Goal: Check status: Check status

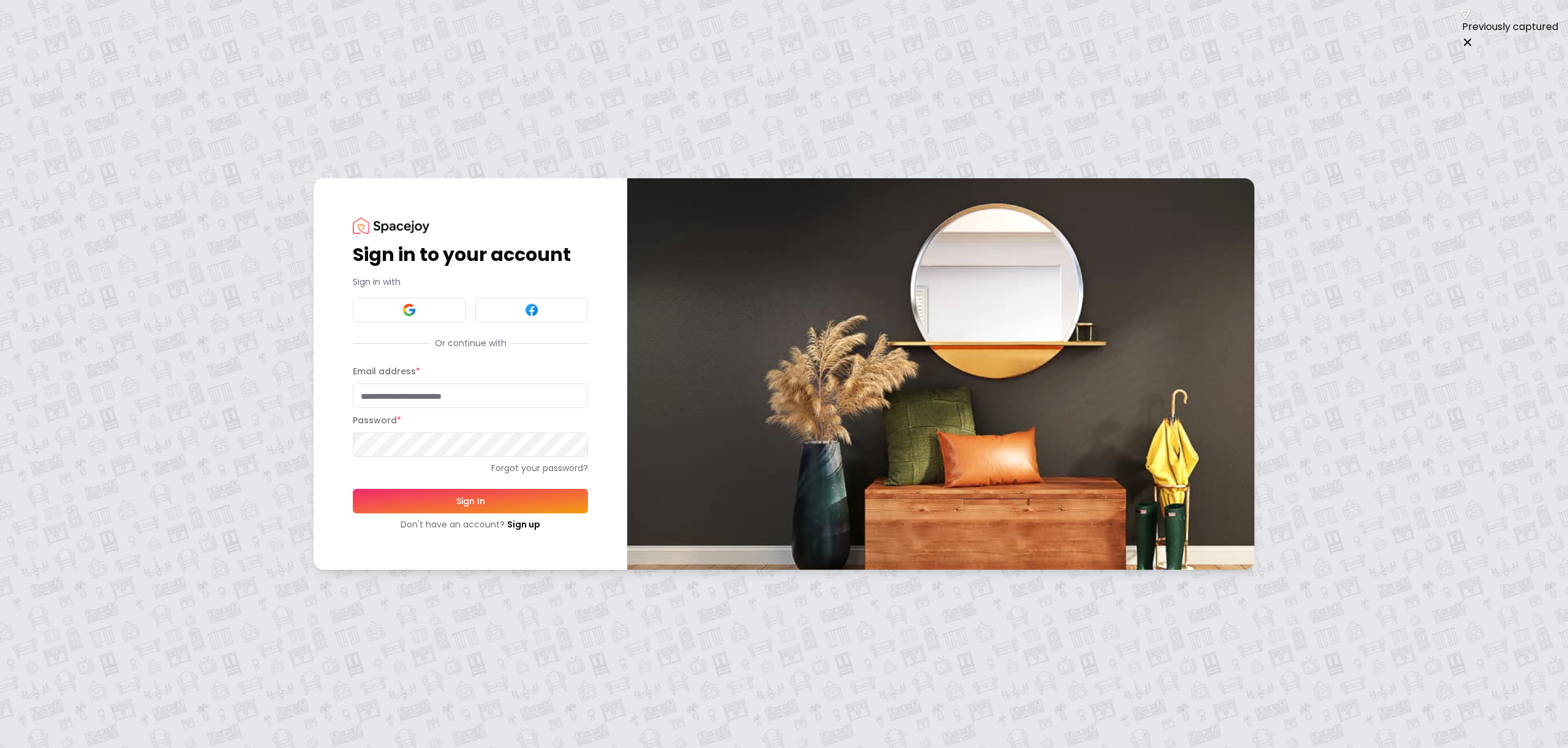
click at [397, 397] on input "Email address *" at bounding box center [470, 395] width 235 height 24
type input "**********"
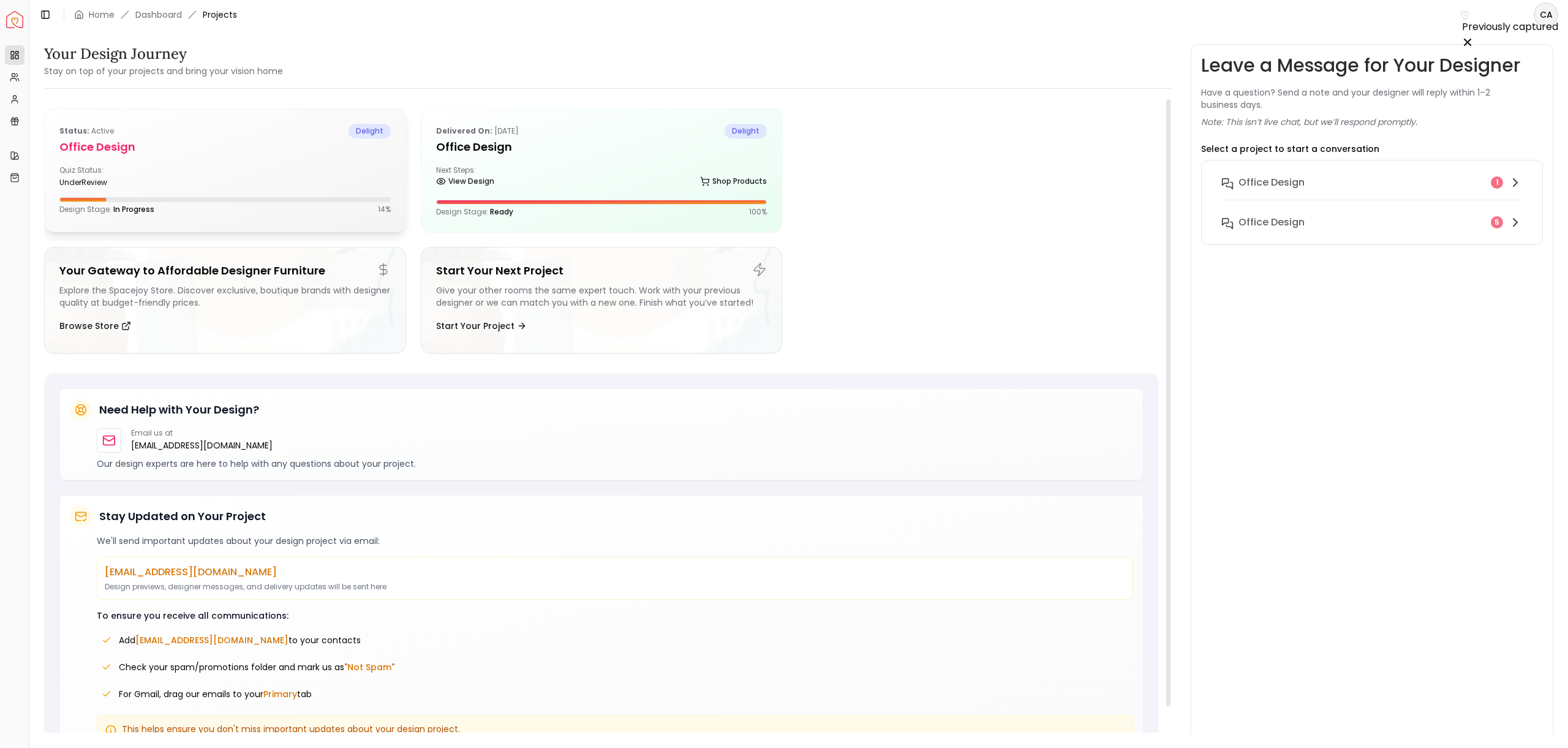
click at [246, 172] on div "Quiz Status: underReview" at bounding box center [224, 176] width 331 height 22
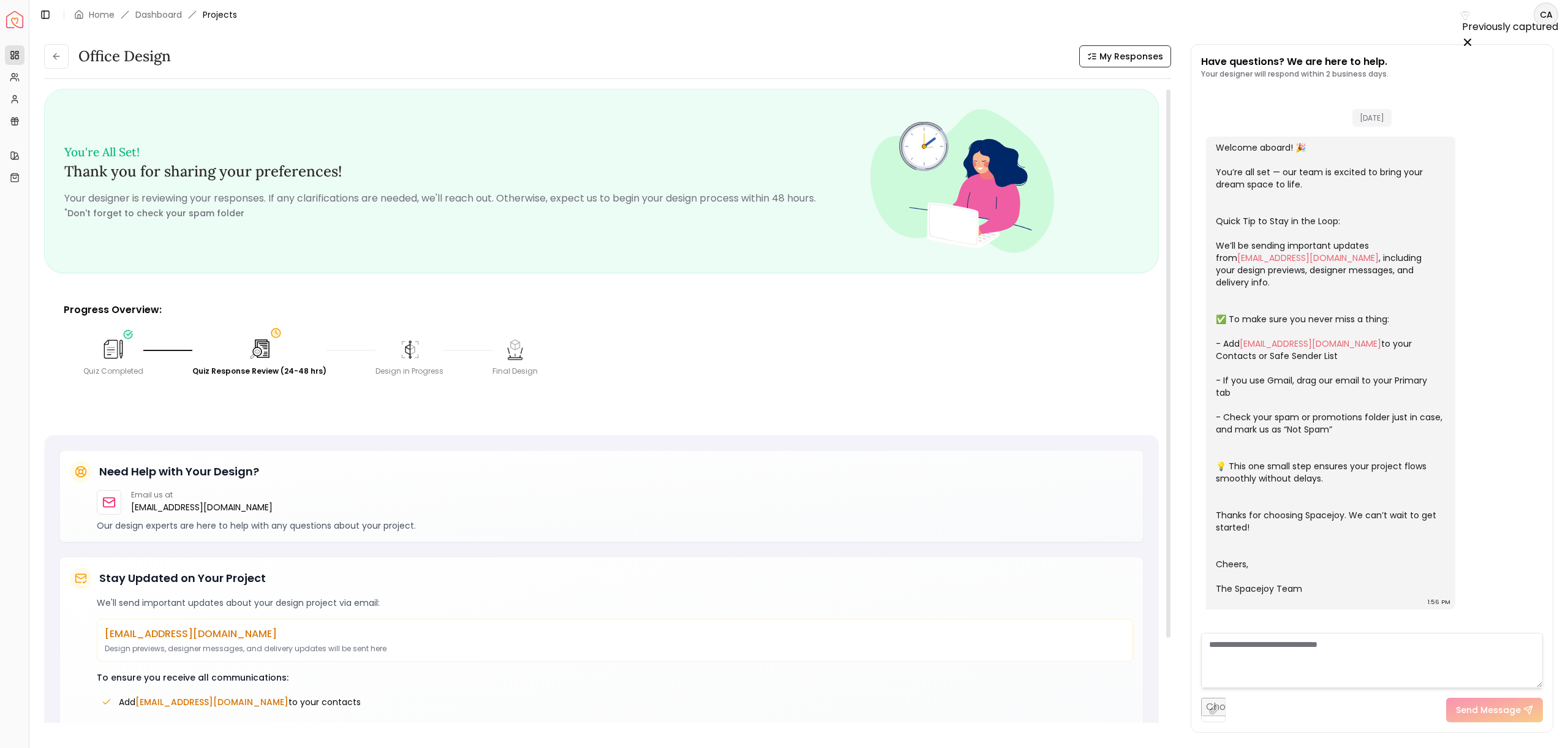
scroll to position [62, 0]
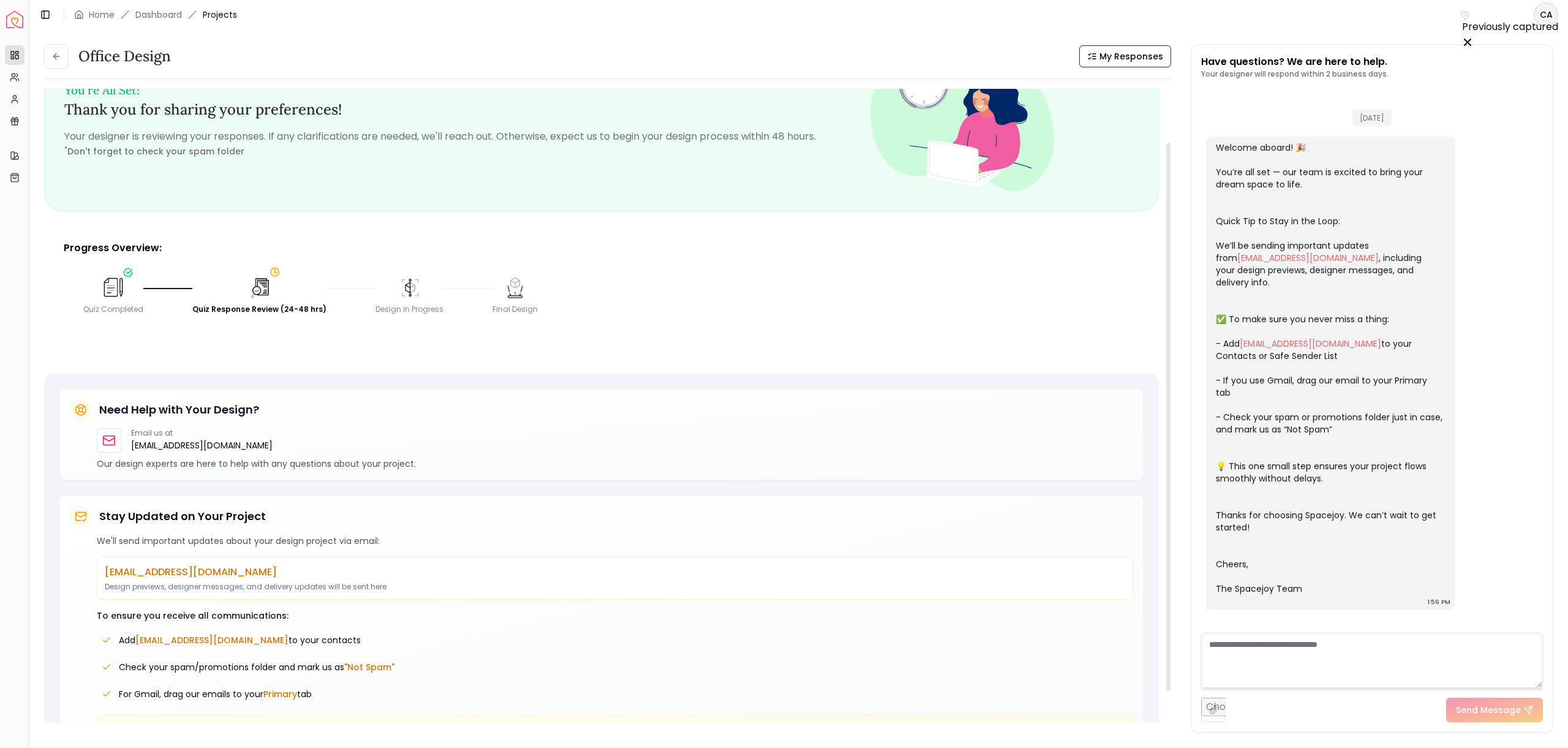
click at [260, 297] on img at bounding box center [260, 287] width 25 height 25
click at [258, 291] on img at bounding box center [259, 287] width 24 height 24
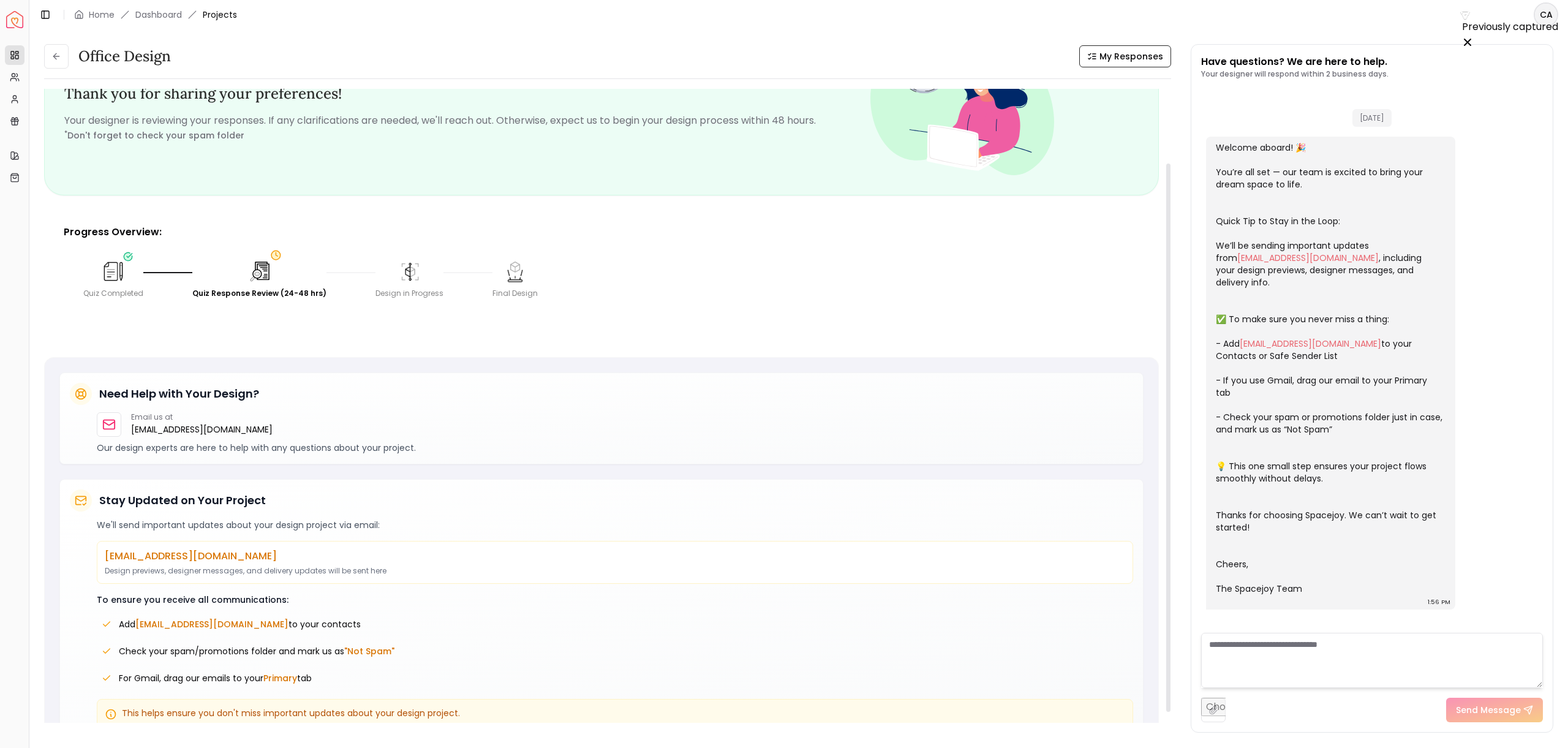
scroll to position [109, 0]
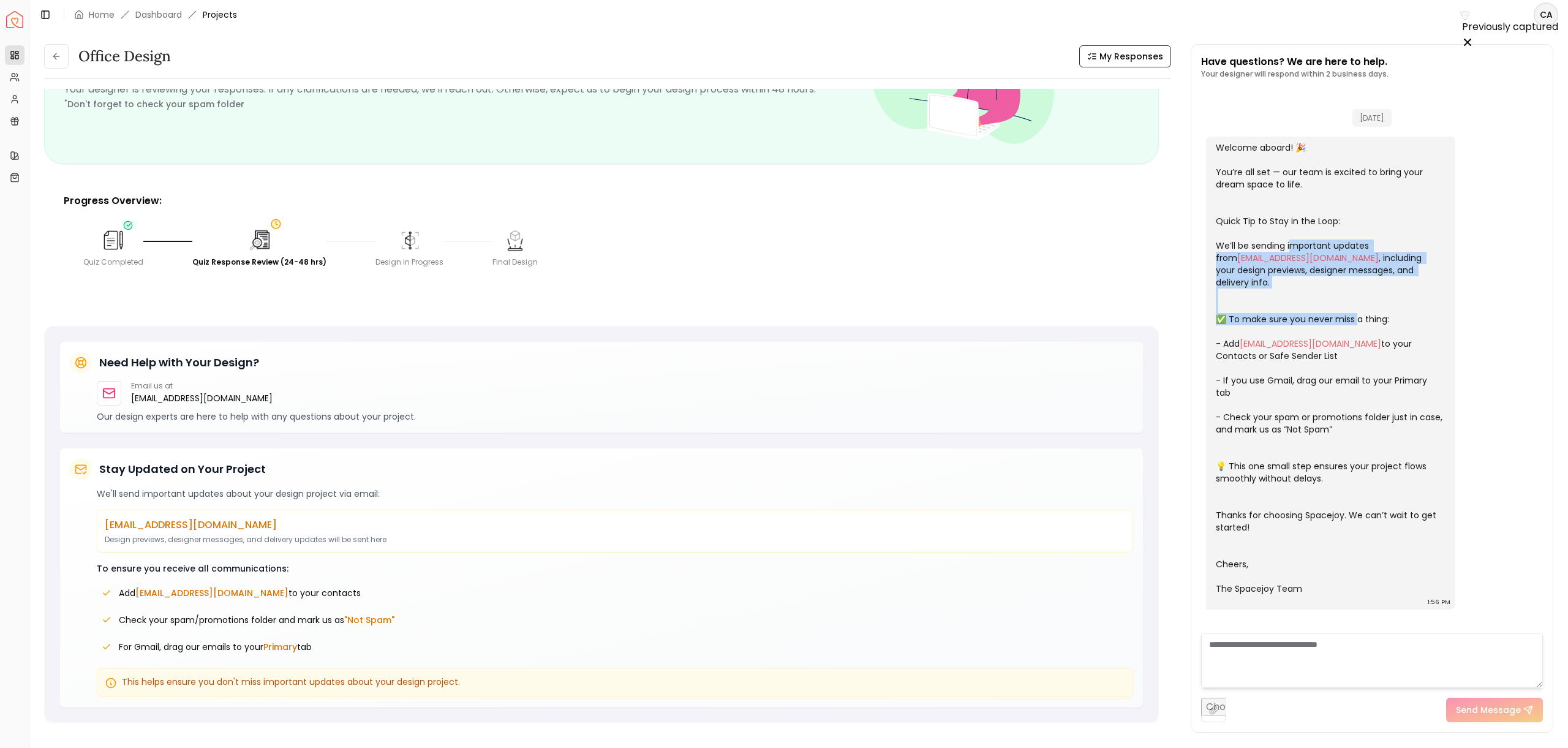
drag, startPoint x: 1305, startPoint y: 254, endPoint x: 1356, endPoint y: 307, distance: 73.6
click at [1356, 307] on div "Welcome aboard! 🎉 You’re all set — our team is excited to bring your dream spac…" at bounding box center [1329, 368] width 227 height 454
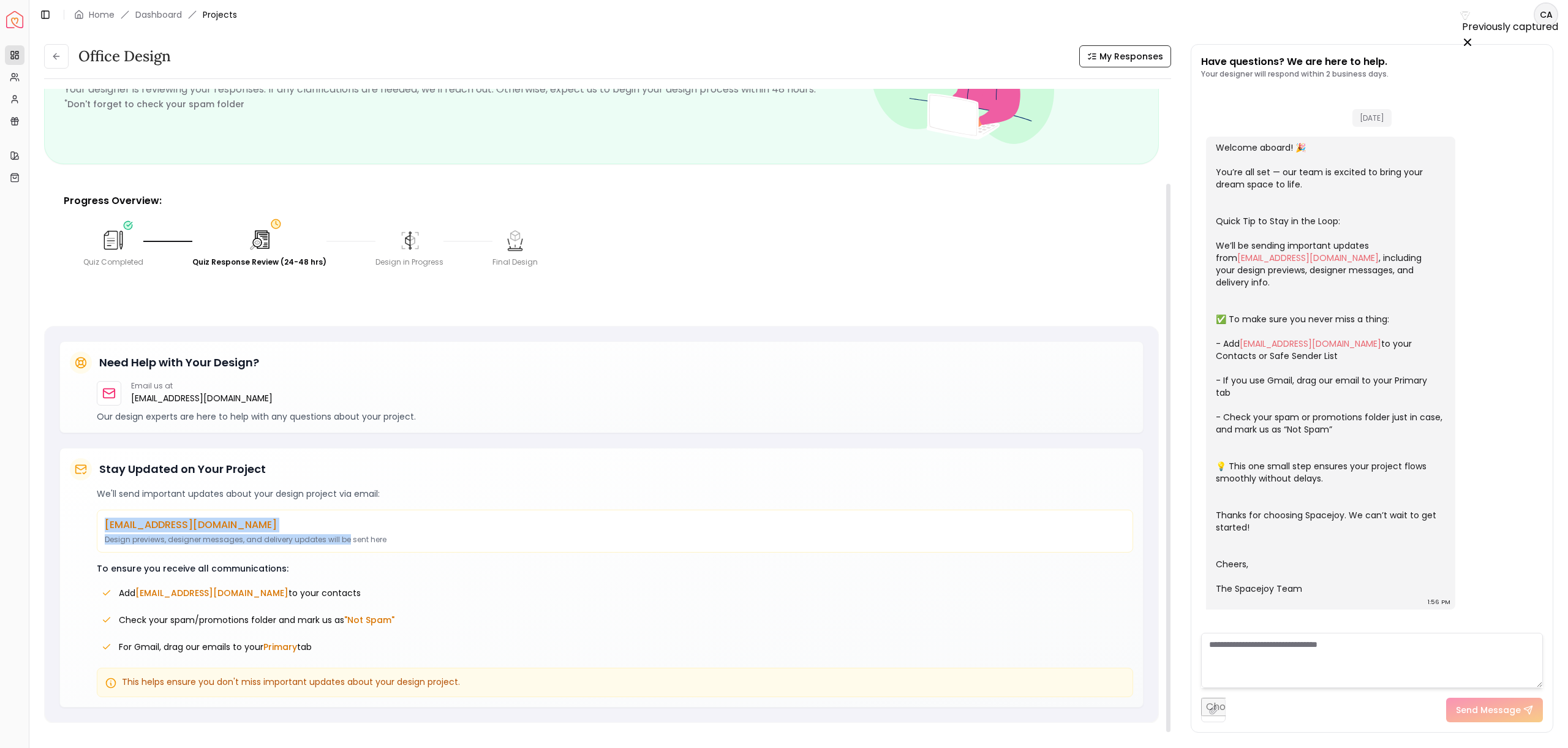
drag, startPoint x: 346, startPoint y: 539, endPoint x: 105, endPoint y: 526, distance: 241.4
click at [105, 526] on div "hello@spacejoy.com Design previews, designer messages, and delivery updates wil…" at bounding box center [615, 531] width 1036 height 43
click at [157, 571] on p "To ensure you receive all communications:" at bounding box center [615, 568] width 1036 height 13
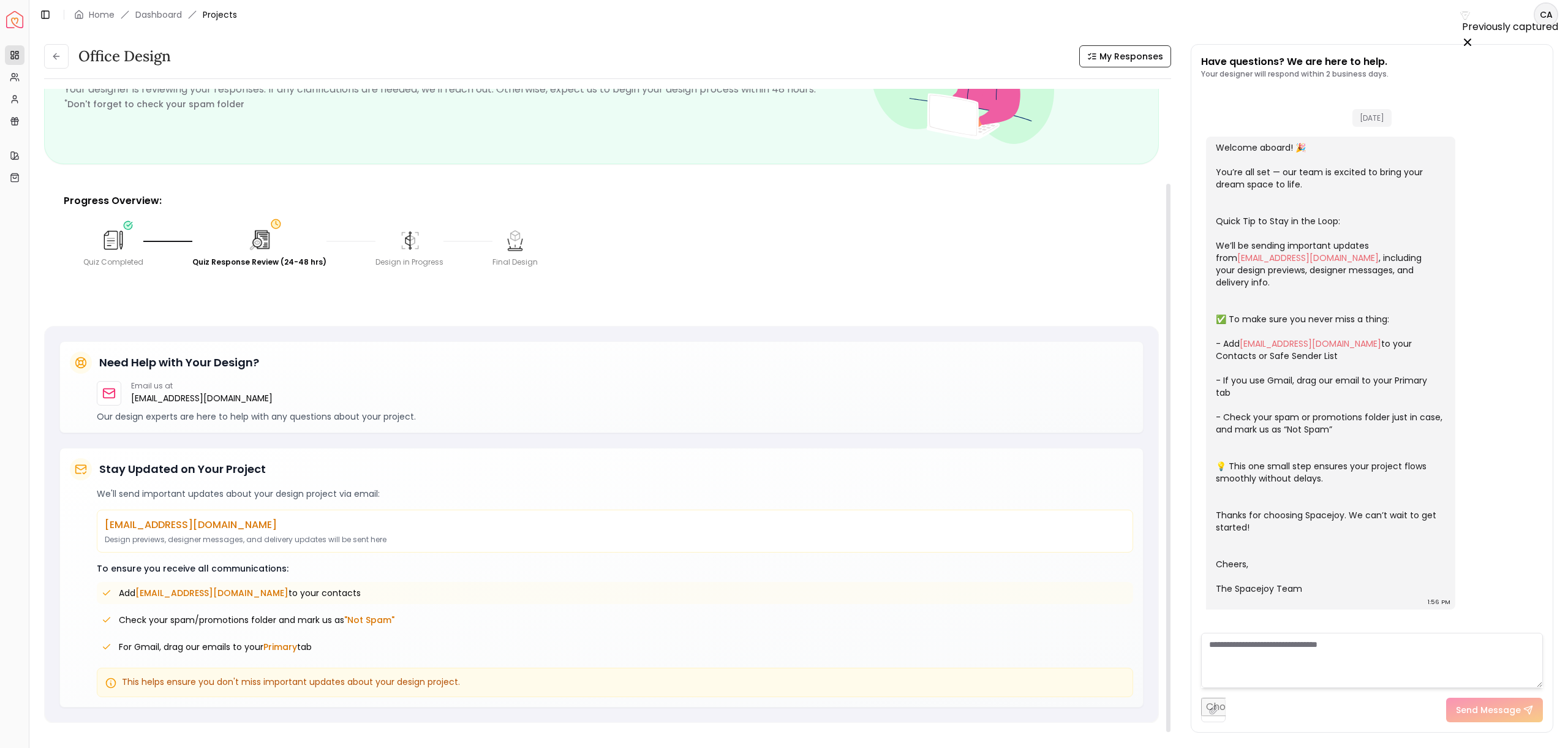
click at [272, 594] on span "Add hello@spacejoy.com to your contacts" at bounding box center [239, 593] width 242 height 13
click at [272, 598] on span "Add hello@spacejoy.com to your contacts" at bounding box center [239, 593] width 242 height 13
click at [1263, 655] on textarea at bounding box center [1372, 661] width 342 height 55
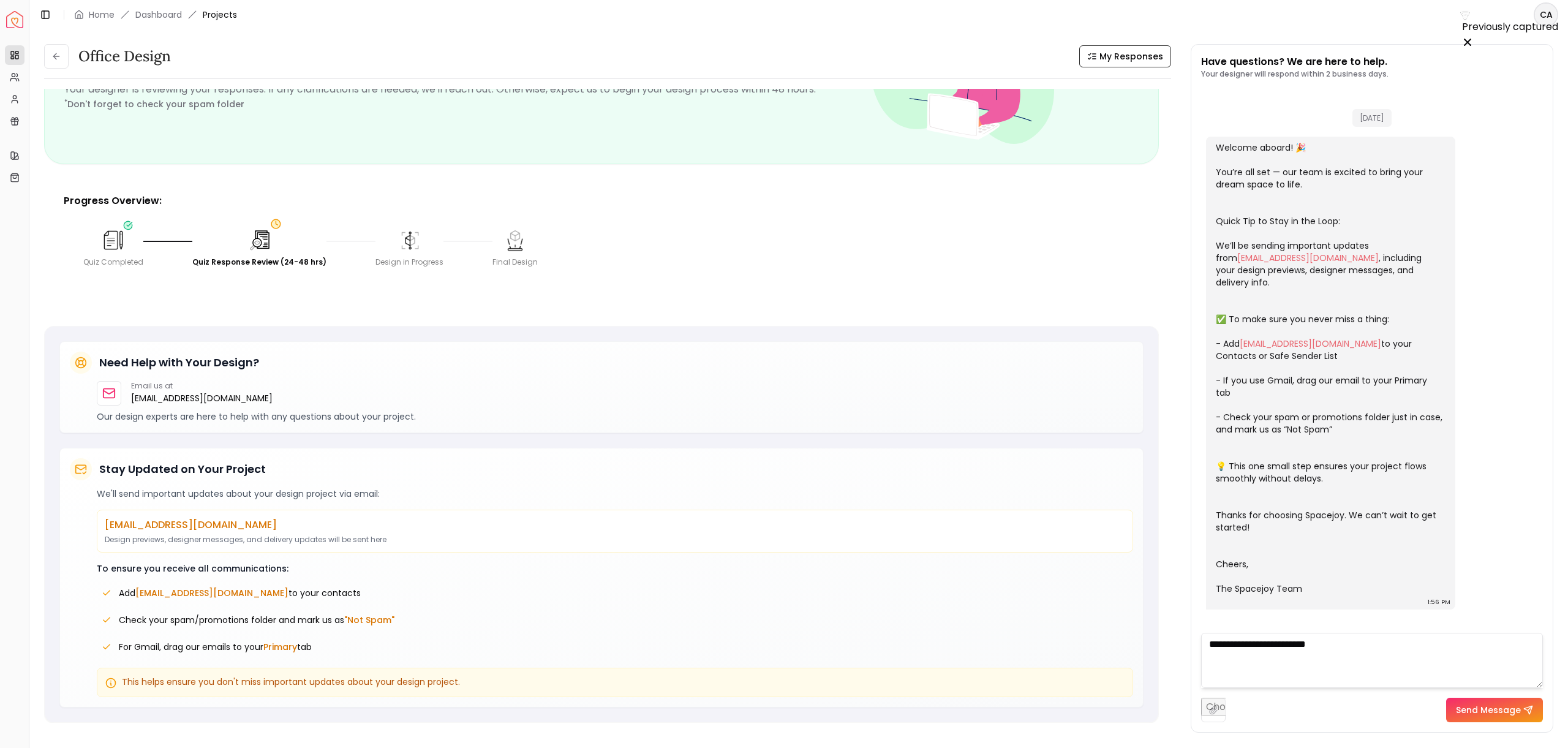
type textarea "**********"
click at [1365, 177] on div "Welcome aboard! 🎉 You’re all set — our team is excited to bring your dream spac…" at bounding box center [1329, 368] width 227 height 454
click at [1366, 176] on div "Welcome aboard! 🎉 You’re all set — our team is excited to bring your dream spac…" at bounding box center [1329, 368] width 227 height 454
click at [1324, 657] on textarea at bounding box center [1372, 661] width 342 height 55
type textarea "**********"
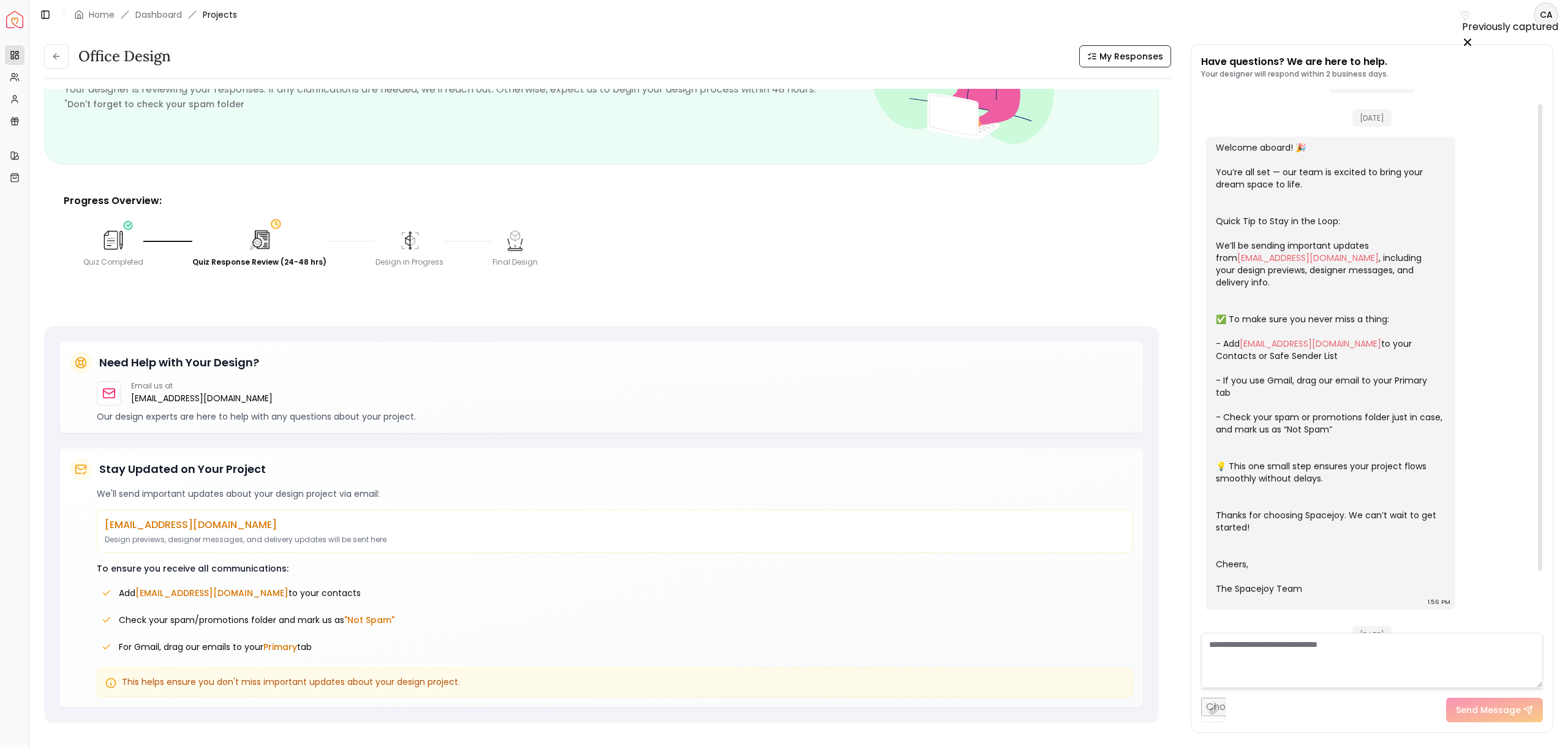
scroll to position [0, 0]
